Goal: Information Seeking & Learning: Learn about a topic

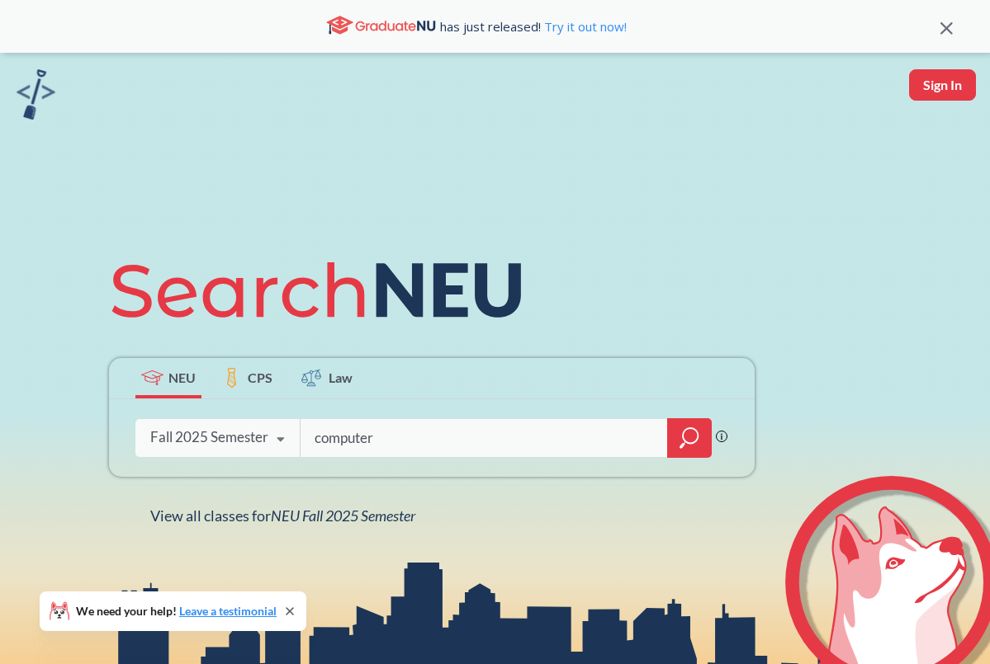
type input "computer"
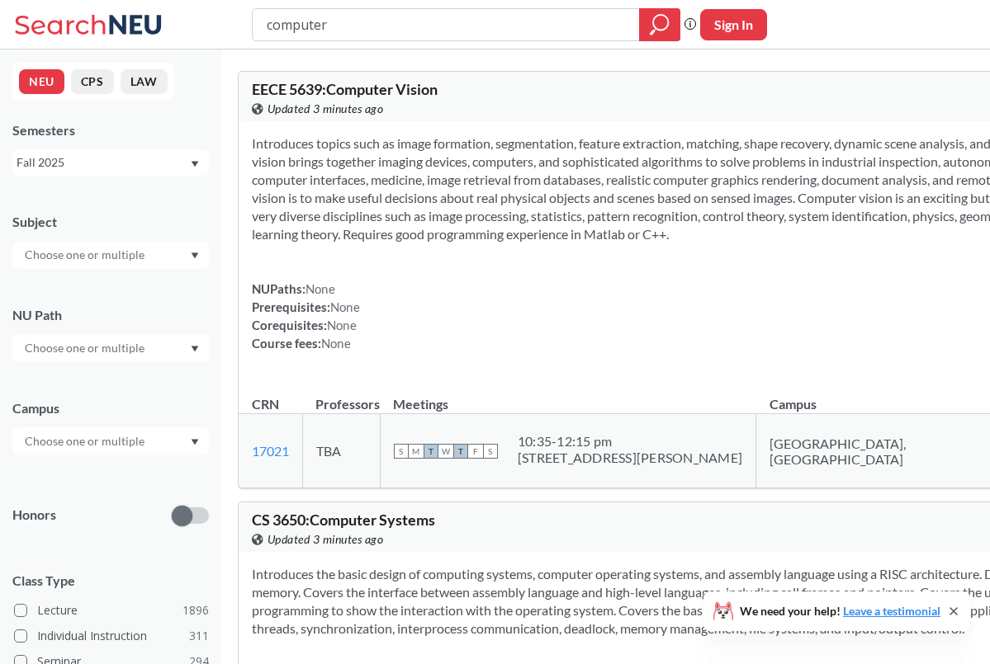
click at [45, 250] on input "text" at bounding box center [86, 255] width 139 height 20
click at [50, 298] on p "Computer Science" at bounding box center [114, 301] width 187 height 17
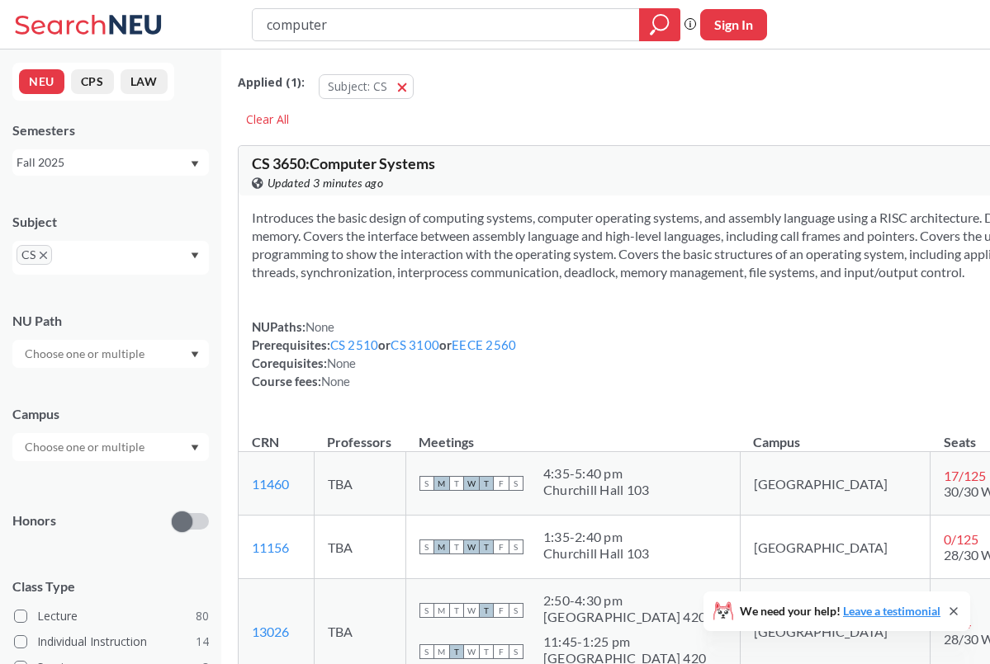
click at [139, 213] on div "Subject" at bounding box center [110, 222] width 196 height 18
click at [73, 357] on input "text" at bounding box center [86, 354] width 139 height 20
click at [91, 312] on div "NU Path" at bounding box center [110, 321] width 196 height 18
click at [64, 448] on input "text" at bounding box center [86, 447] width 139 height 20
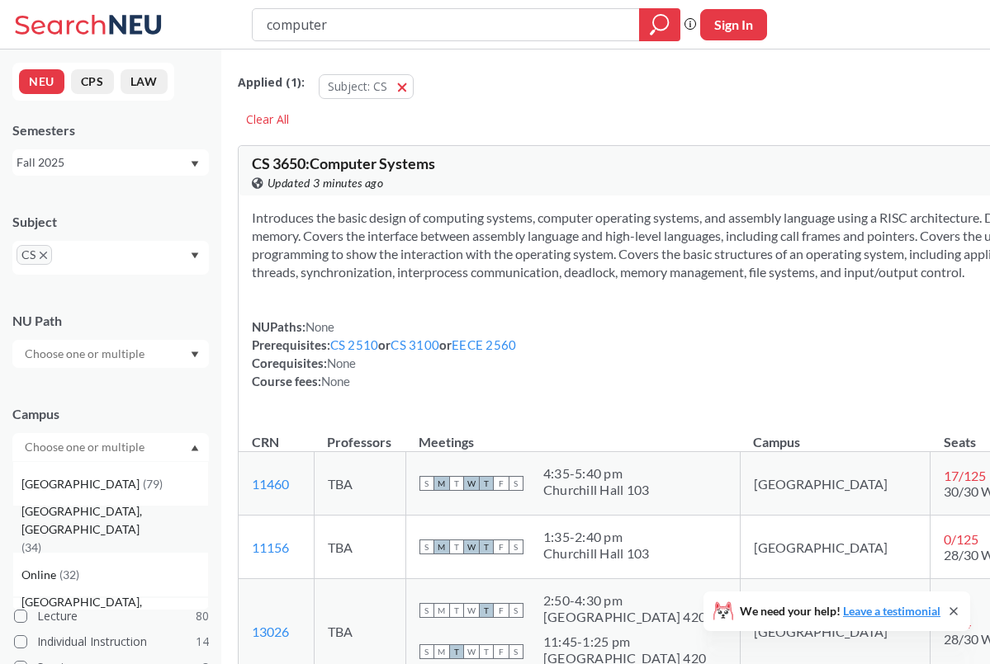
scroll to position [50, 0]
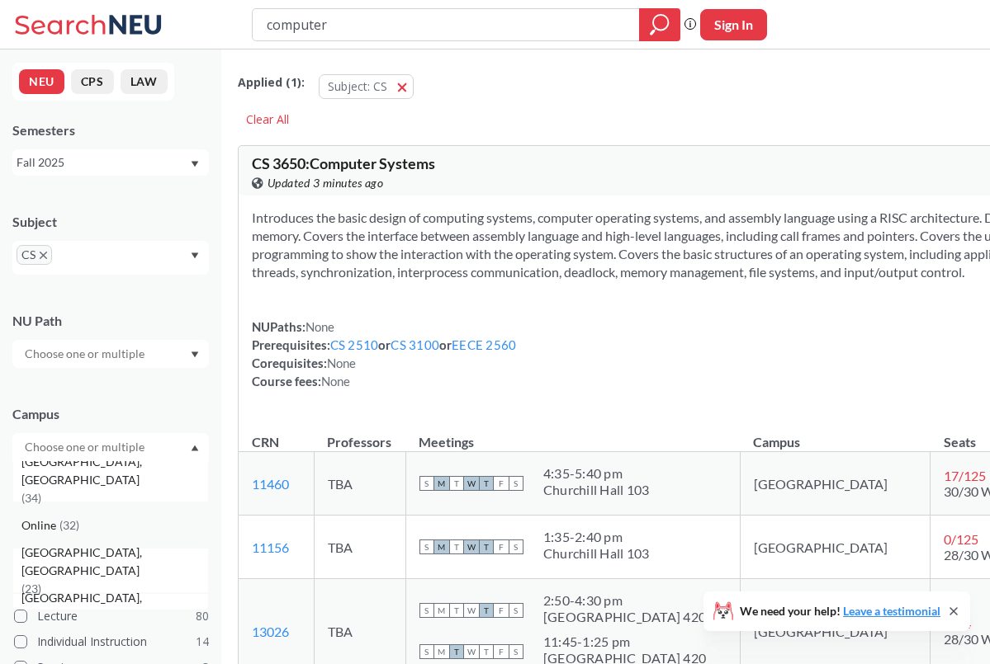
click at [64, 529] on span "( 32 )" at bounding box center [69, 525] width 20 height 14
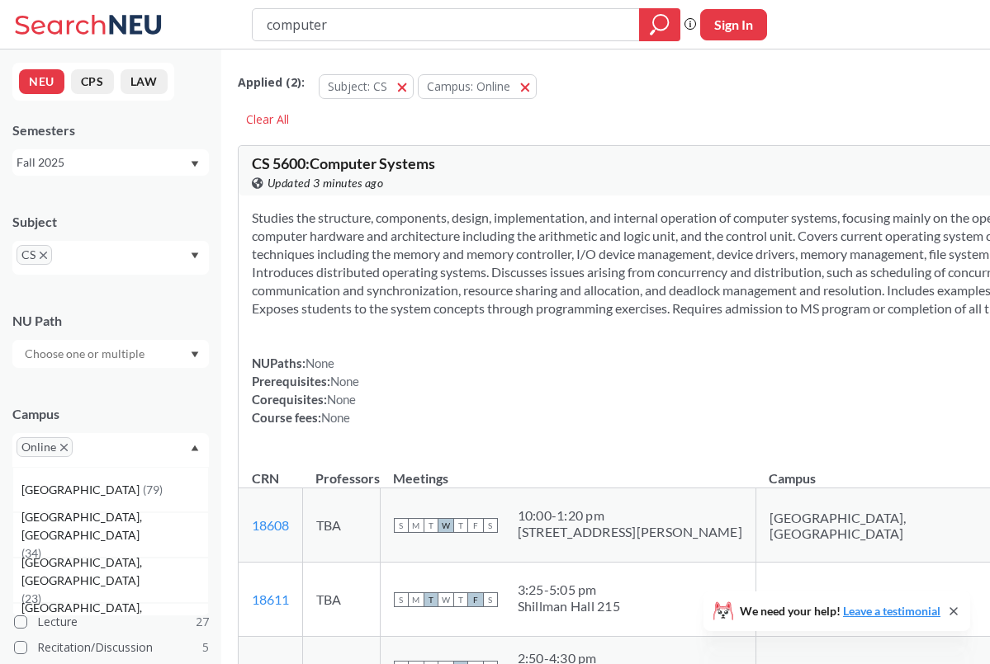
click at [122, 401] on div "Campus Online [GEOGRAPHIC_DATA] ( 79 ) [GEOGRAPHIC_DATA], [GEOGRAPHIC_DATA] ( 3…" at bounding box center [110, 428] width 196 height 78
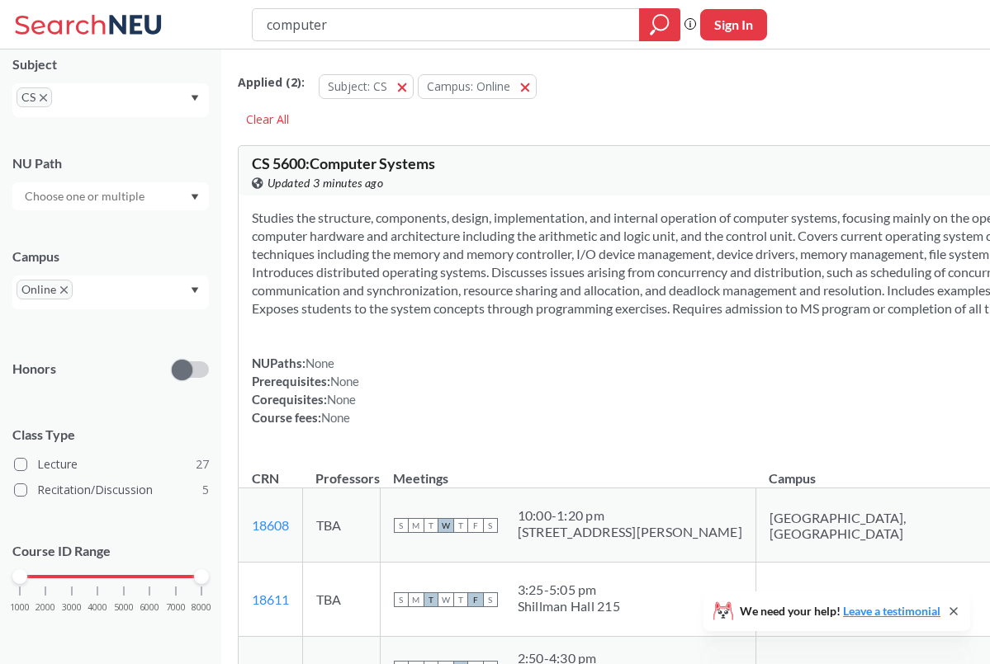
scroll to position [45, 0]
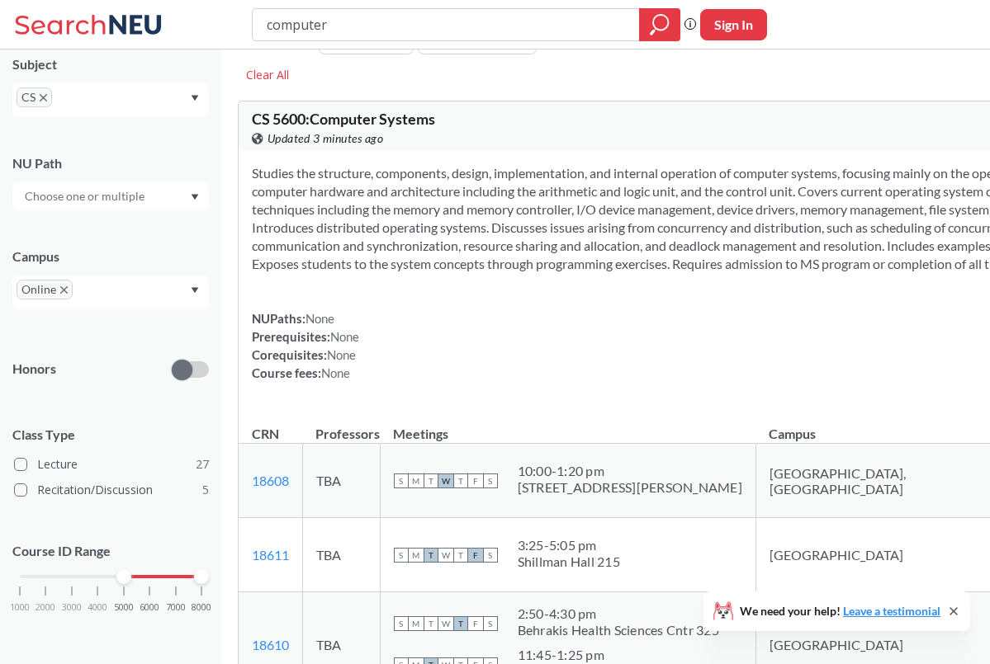
drag, startPoint x: 18, startPoint y: 573, endPoint x: 113, endPoint y: 575, distance: 94.9
click at [113, 575] on div "1000 2000 3000 4000 5000 6000 7000 8000" at bounding box center [111, 577] width 182 height 12
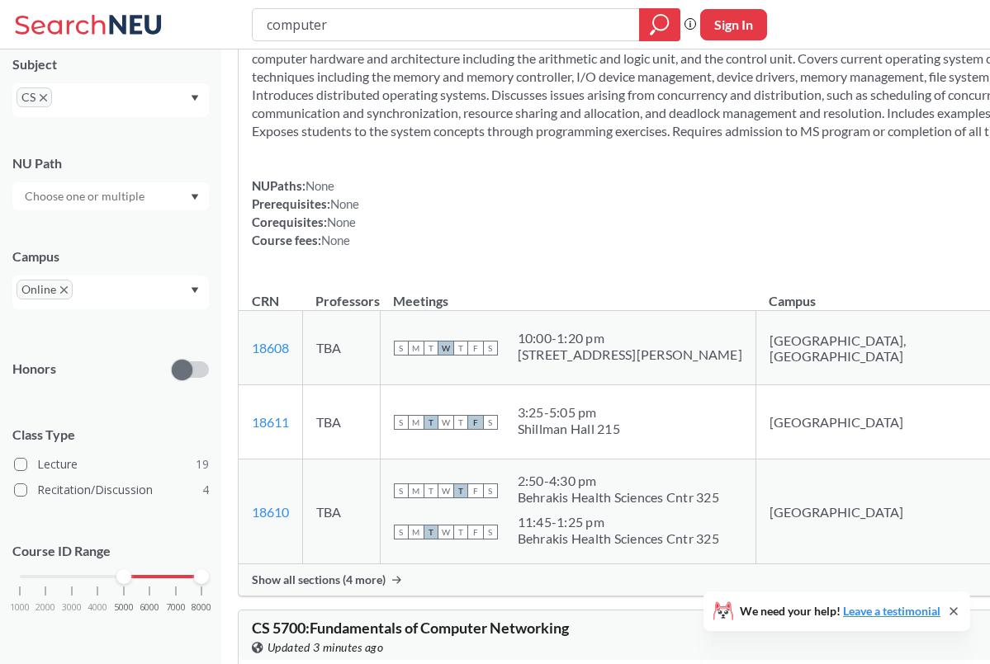
scroll to position [187, 0]
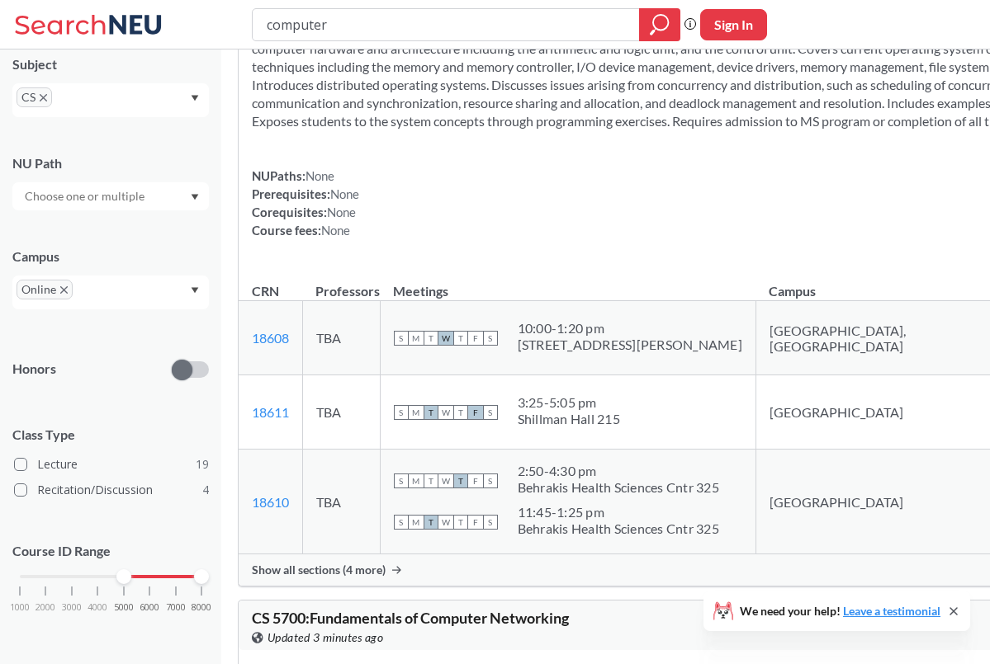
click at [952, 612] on icon at bounding box center [953, 611] width 7 height 7
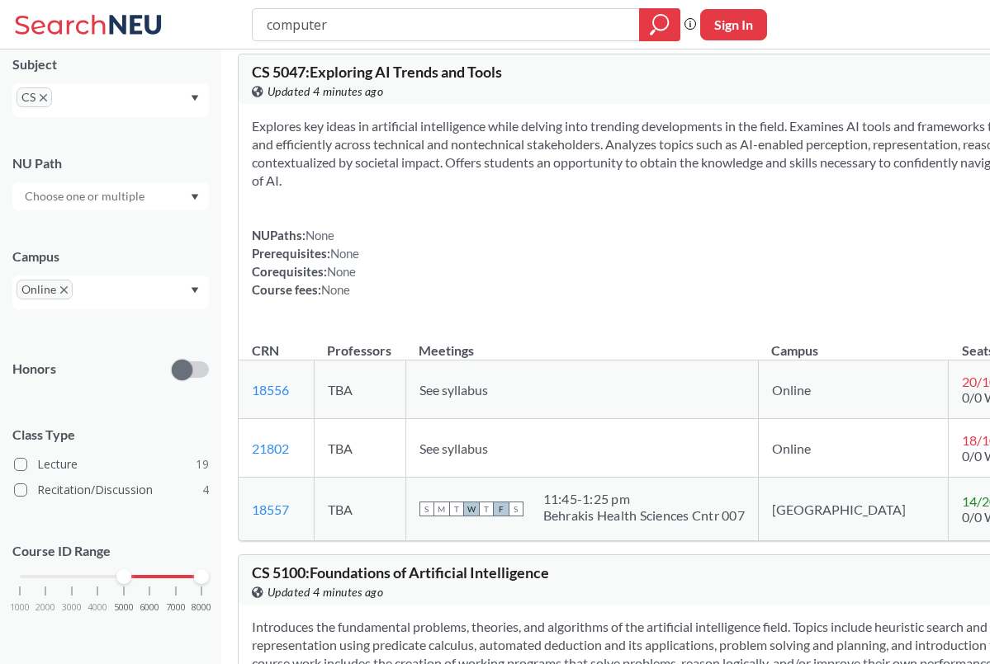
scroll to position [5595, 0]
click at [300, 31] on input "computer" at bounding box center [446, 25] width 362 height 28
type input "6650"
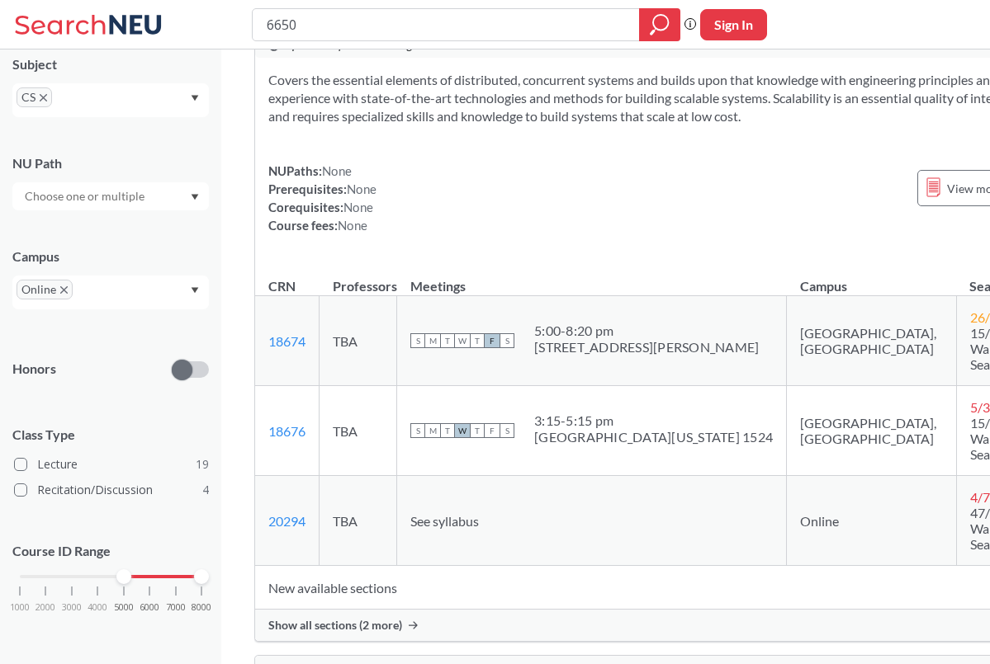
scroll to position [143, 0]
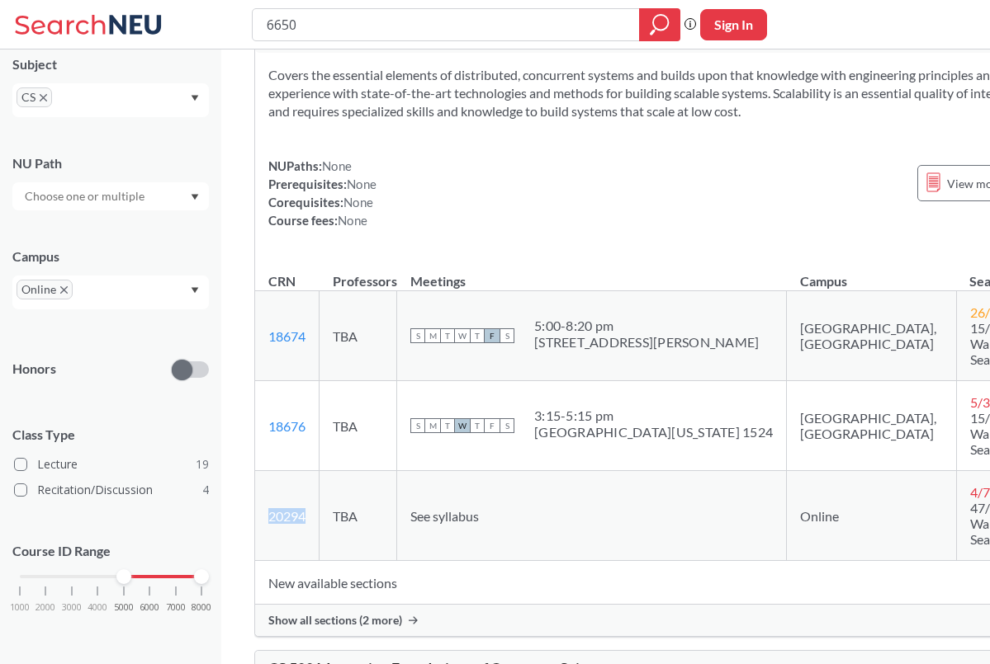
drag, startPoint x: 309, startPoint y: 498, endPoint x: 265, endPoint y: 498, distance: 43.7
click at [265, 498] on td "20294 View this section on Banner." at bounding box center [287, 516] width 64 height 90
copy link "20294"
click at [707, 167] on div "Covers the essential elements of distributed, concurrent systems and builds upo…" at bounding box center [686, 154] width 863 height 203
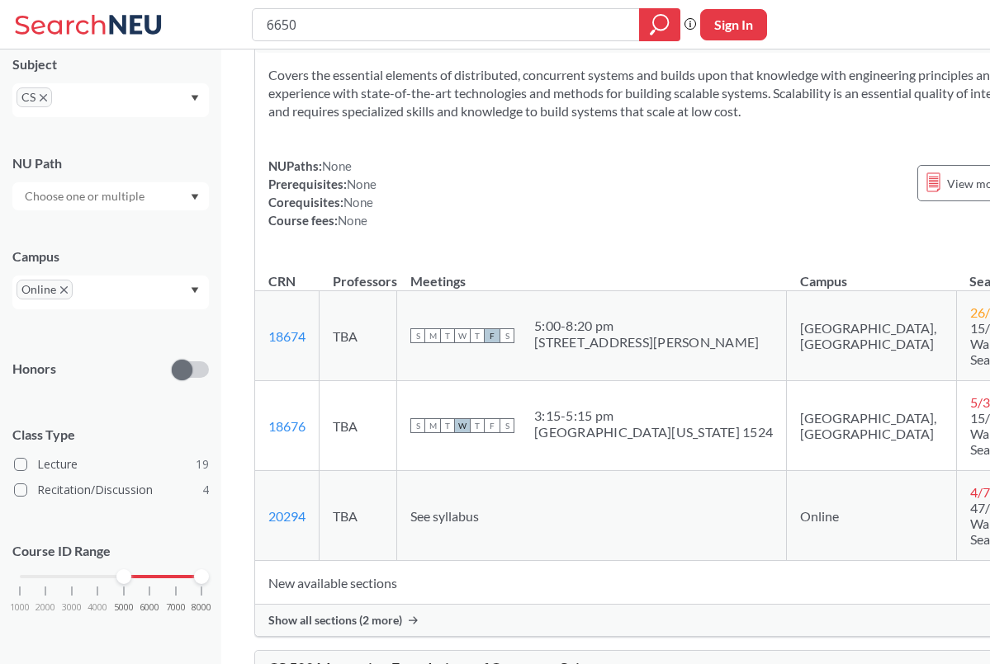
scroll to position [132, 0]
